Goal: Check status

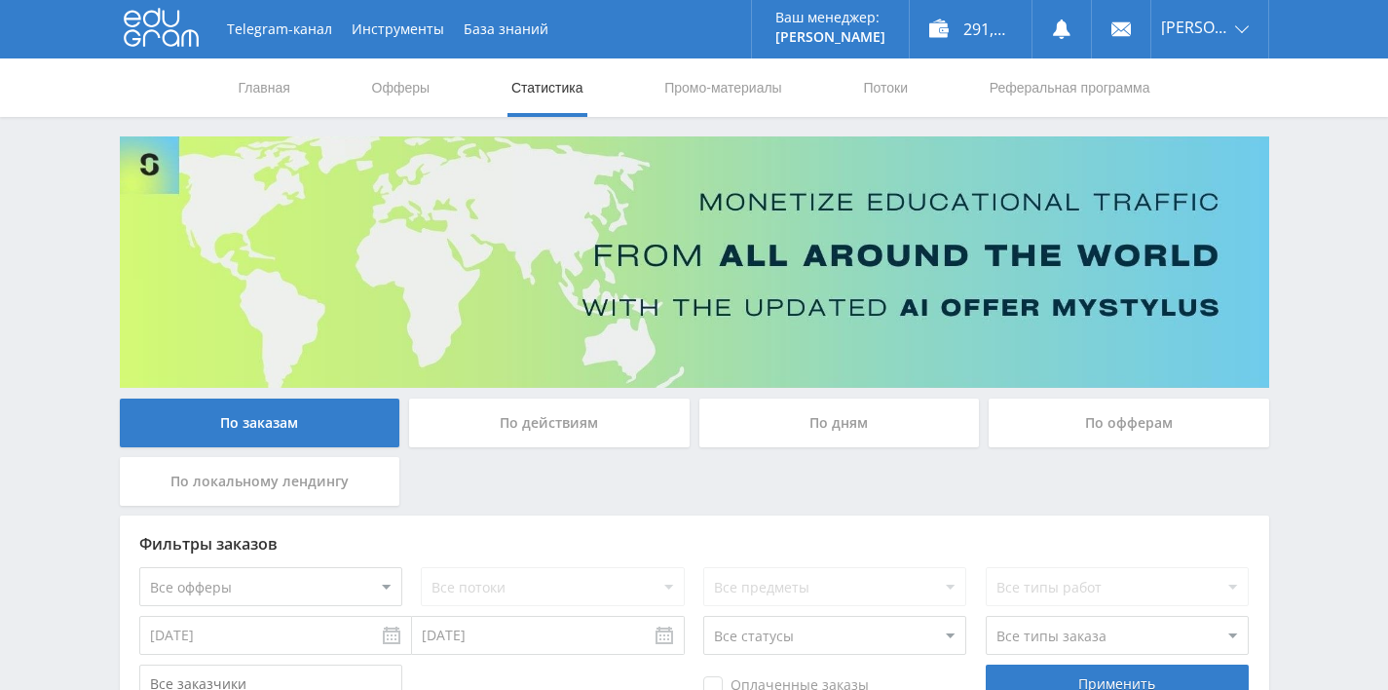
click at [800, 427] on div "По дням" at bounding box center [839, 422] width 281 height 49
click at [0, 0] on input "По дням" at bounding box center [0, 0] width 0 height 0
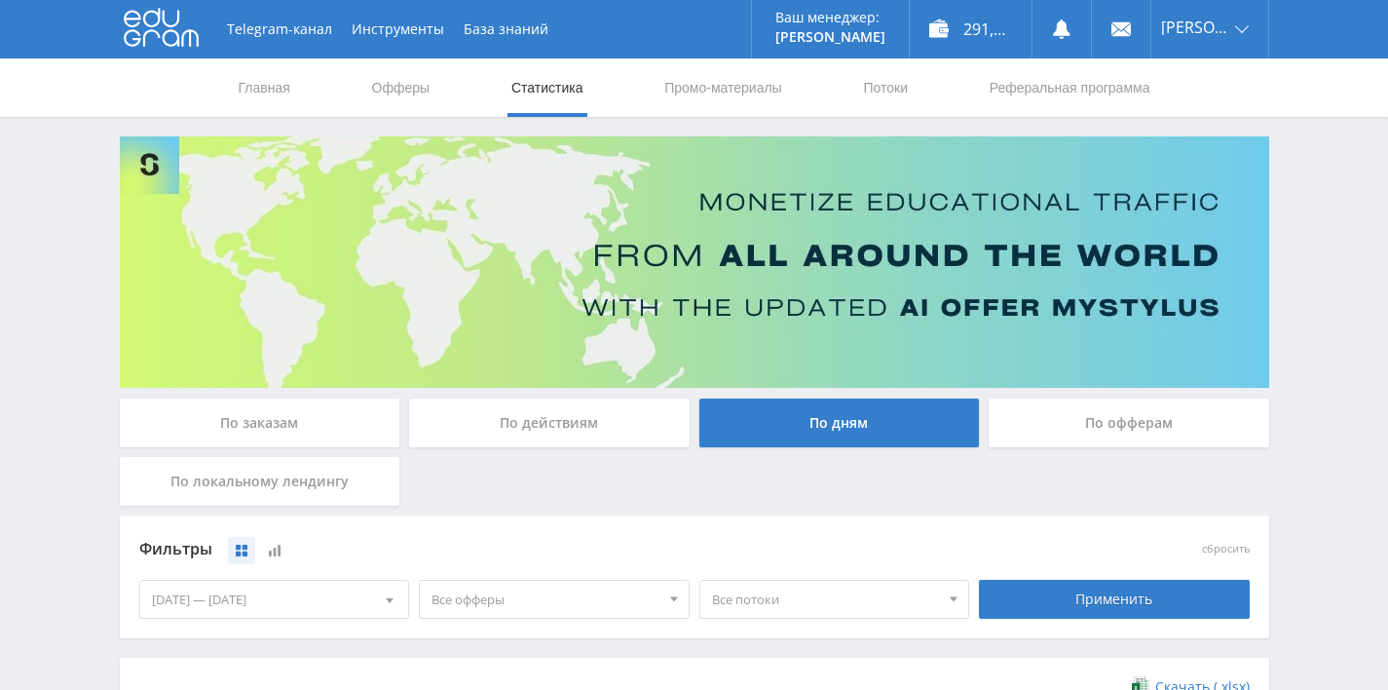
click at [246, 422] on div "По заказам" at bounding box center [260, 422] width 281 height 49
click at [0, 0] on input "По заказам" at bounding box center [0, 0] width 0 height 0
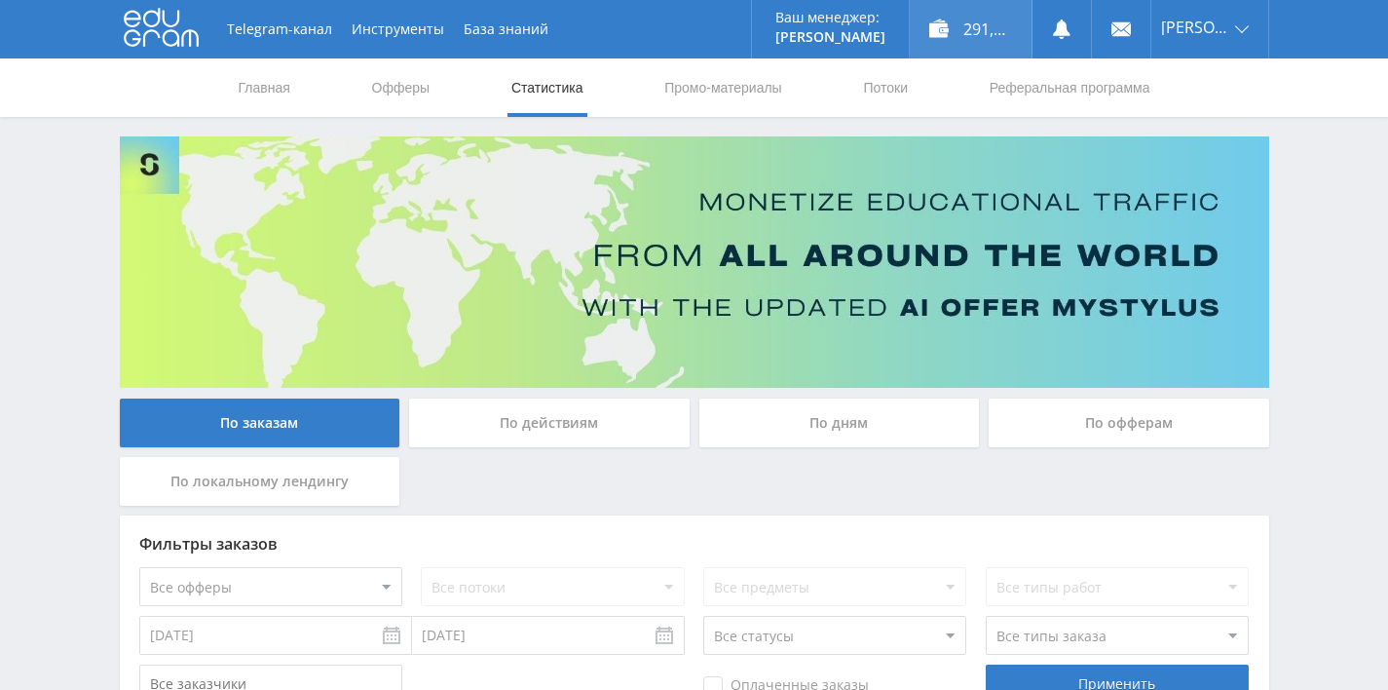
click at [960, 32] on div "291,00 ₽" at bounding box center [971, 29] width 122 height 58
